Goal: Information Seeking & Learning: Learn about a topic

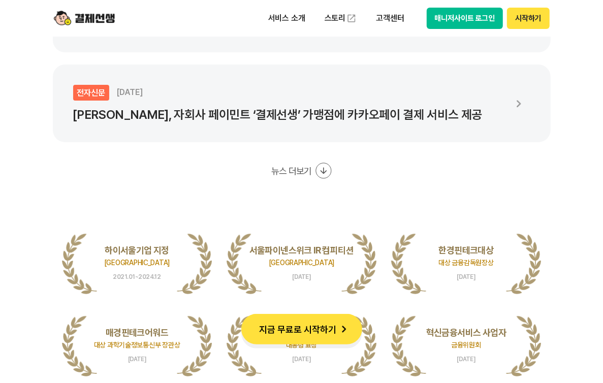
scroll to position [2079, 0]
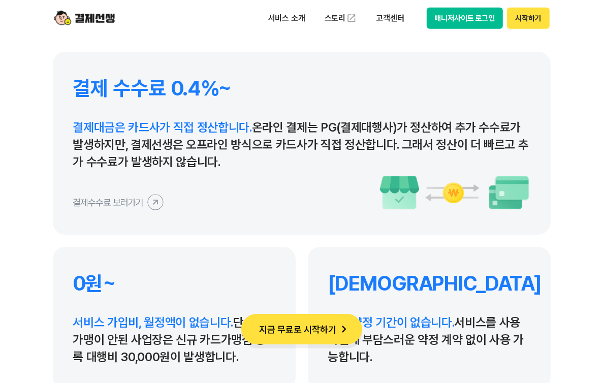
scroll to position [4760, 0]
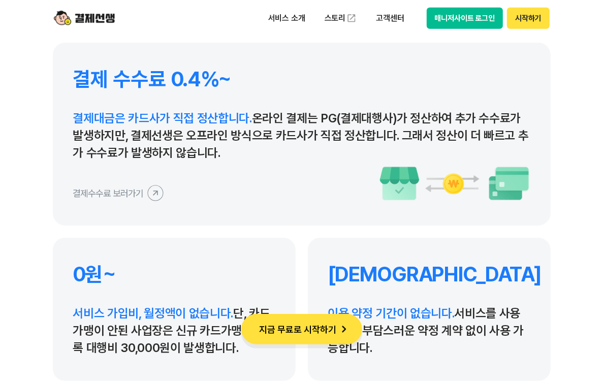
click at [323, 326] on button "지금 무료로 시작하기" at bounding box center [301, 329] width 121 height 31
click at [158, 194] on icon at bounding box center [155, 192] width 23 height 23
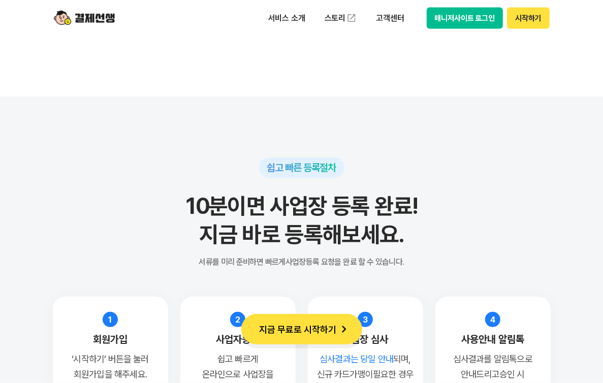
scroll to position [7476, 0]
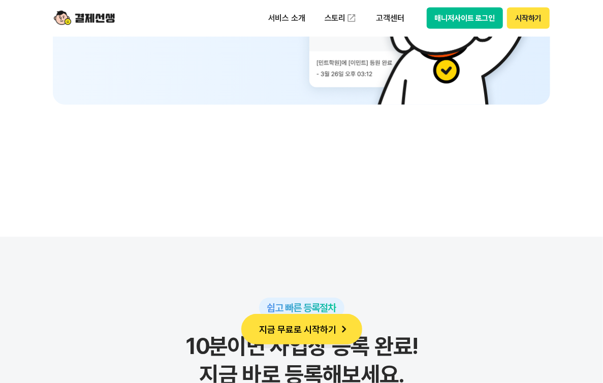
click at [309, 331] on button "지금 무료로 시작하기" at bounding box center [301, 329] width 121 height 31
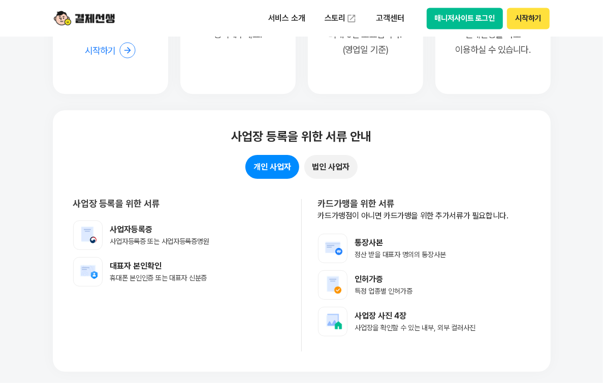
scroll to position [7791, 0]
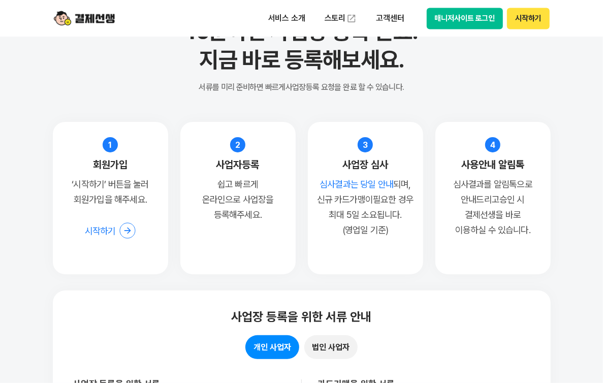
click at [27, 183] on section "쉽고 빠른 등록절차 10분이면 사업장 등록 완료! 지금 바로 등록해보세요. 서류를 미리 준비하면 빠르게 사업장등록 요청을 완료 할 수 있습니다…" at bounding box center [301, 282] width 603 height 720
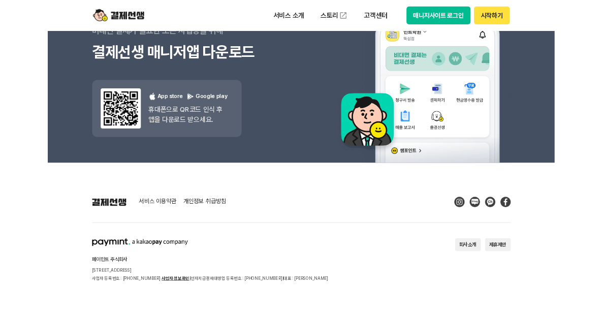
scroll to position [9186, 0]
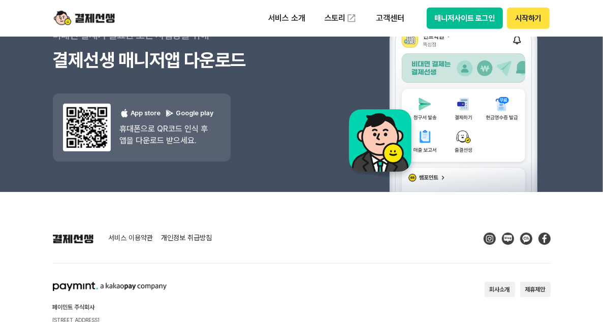
click at [19, 218] on footer "서비스 이용약관 개인정보 취급방침 페이민트 주식회사 서울시 성동구 상원1길 26 서울숲A타워 409호 사업자 등록번호 : 220-88-7547…" at bounding box center [301, 288] width 603 height 193
click at [275, 210] on footer "서비스 이용약관 개인정보 취급방침 페이민트 주식회사 서울시 성동구 상원1길 26 서울숲A타워 409호 사업자 등록번호 : 220-88-7547…" at bounding box center [301, 288] width 603 height 193
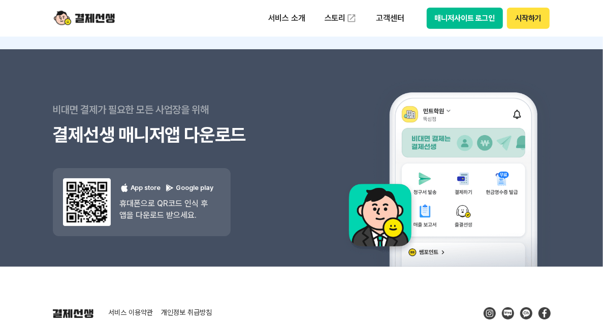
scroll to position [9108, 0]
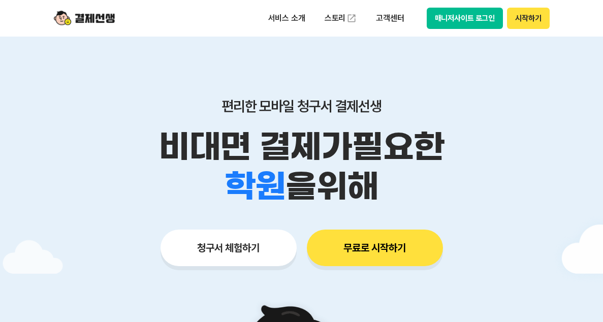
click at [456, 26] on button "매니저사이트 로그인" at bounding box center [465, 18] width 77 height 21
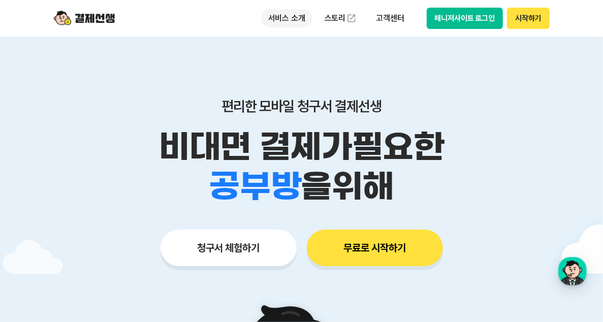
click at [286, 18] on p "서비스 소개" at bounding box center [286, 18] width 51 height 18
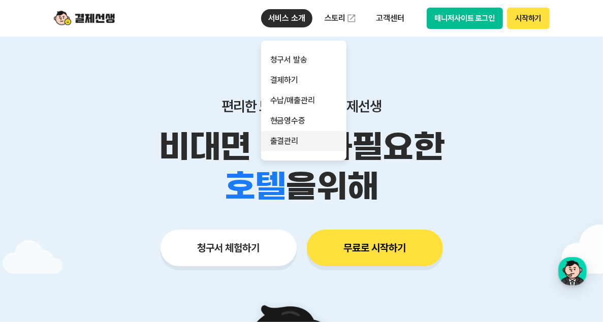
click at [285, 142] on link "출결관리" at bounding box center [303, 141] width 85 height 20
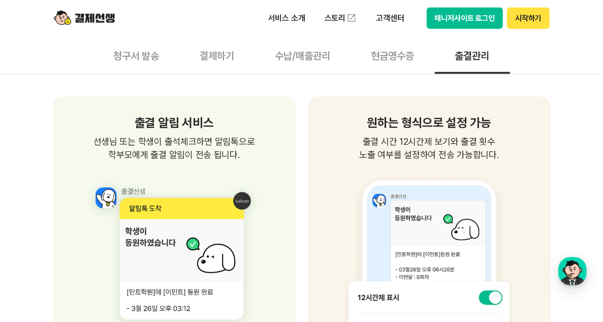
scroll to position [832, 0]
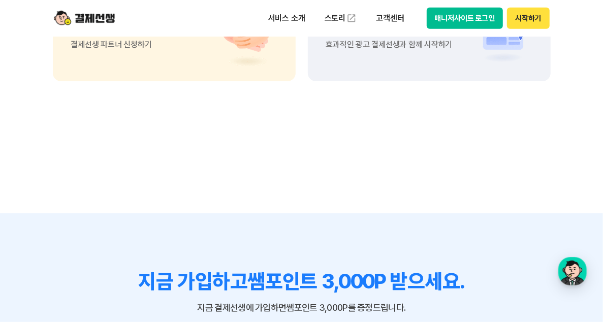
scroll to position [2726, 0]
